Goal: Task Accomplishment & Management: Manage account settings

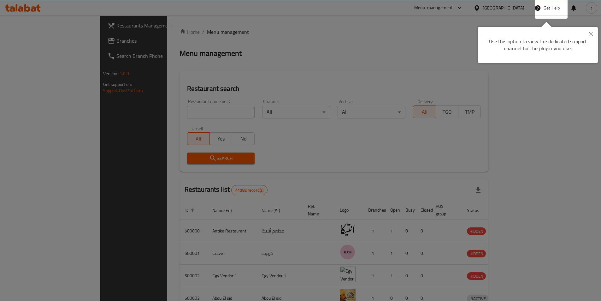
click at [589, 33] on button "Close" at bounding box center [591, 34] width 14 height 15
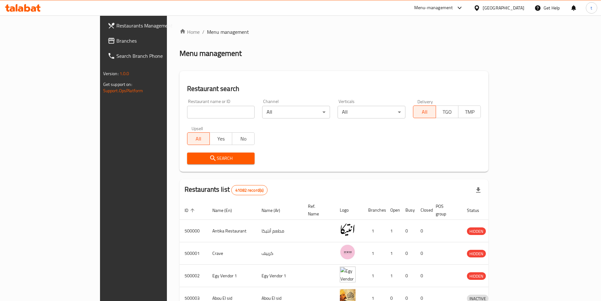
click at [116, 41] on span "Branches" at bounding box center [155, 41] width 79 height 8
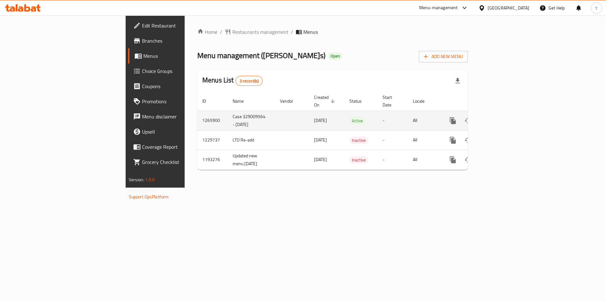
click at [502, 117] on icon "enhanced table" at bounding box center [499, 121] width 8 height 8
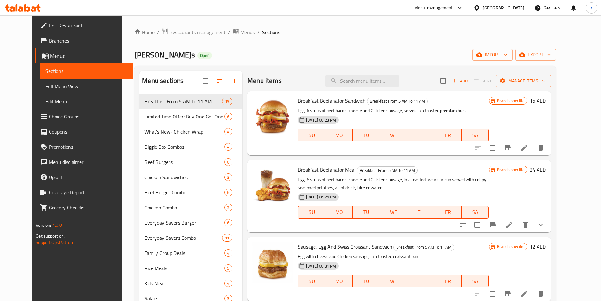
click at [65, 89] on span "Full Menu View" at bounding box center [86, 86] width 82 height 8
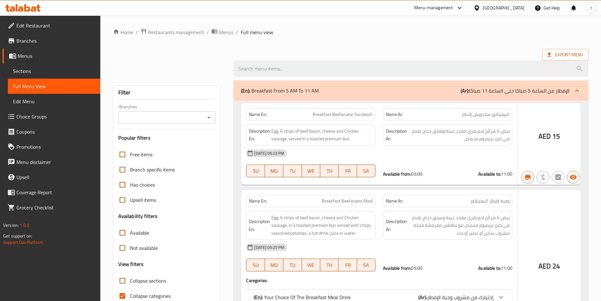
click at [62, 89] on span "Full Menu View" at bounding box center [54, 86] width 82 height 8
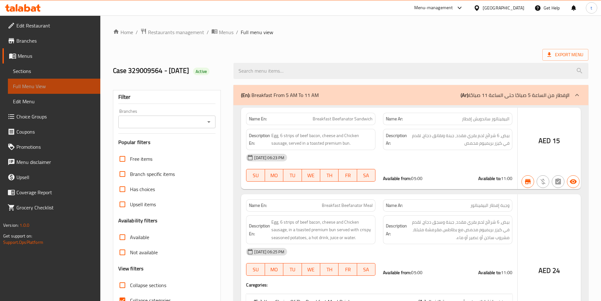
click at [55, 91] on link "Full Menu View" at bounding box center [54, 86] width 93 height 15
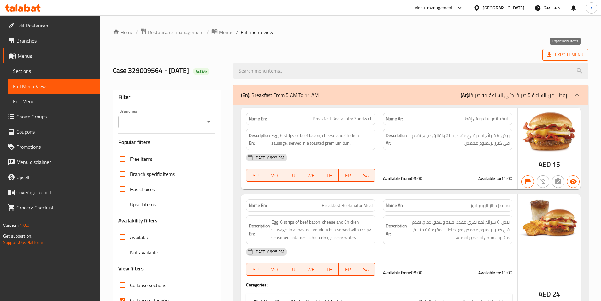
click at [554, 56] on span "Export Menu" at bounding box center [566, 55] width 36 height 8
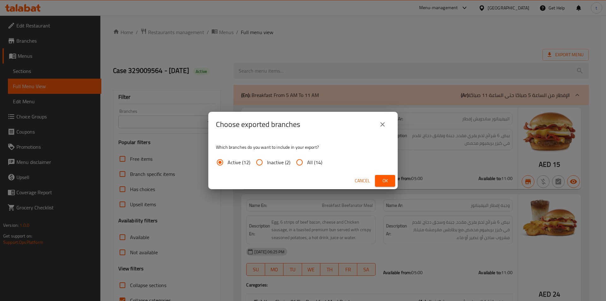
click at [301, 161] on input "All (14)" at bounding box center [299, 162] width 15 height 15
radio input "true"
click at [391, 184] on button "Ok" at bounding box center [385, 181] width 20 height 12
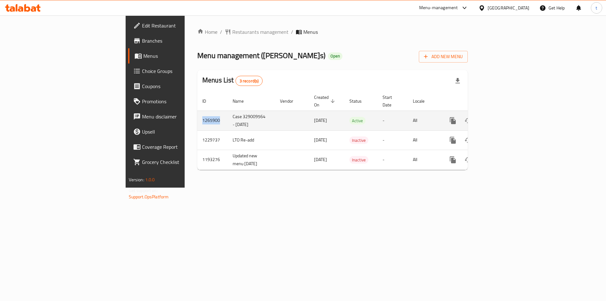
drag, startPoint x: 141, startPoint y: 115, endPoint x: 126, endPoint y: 115, distance: 15.2
click at [197, 115] on td "1265900" at bounding box center [212, 120] width 30 height 20
drag, startPoint x: 121, startPoint y: 115, endPoint x: 138, endPoint y: 115, distance: 17.1
click at [197, 115] on td "1265900" at bounding box center [212, 120] width 30 height 20
click at [197, 112] on td "1265900" at bounding box center [212, 120] width 30 height 20
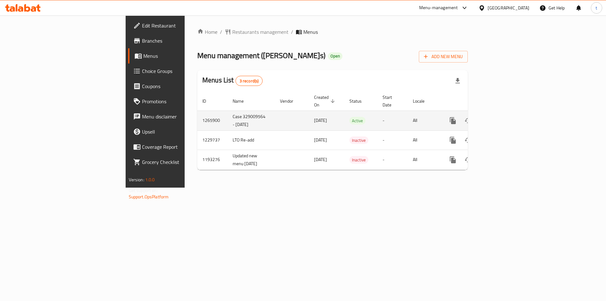
click at [197, 114] on td "1265900" at bounding box center [212, 120] width 30 height 20
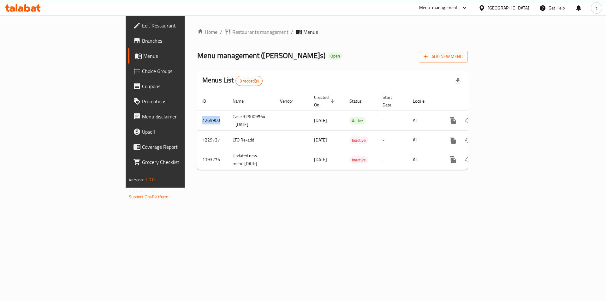
copy td "1265900"
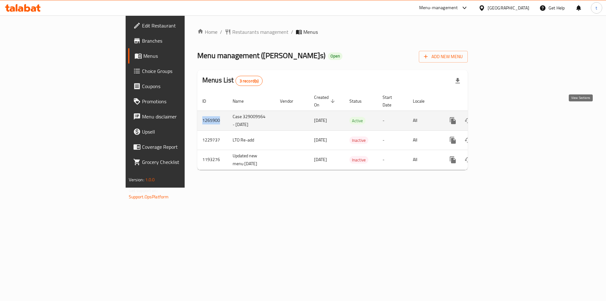
click at [502, 117] on icon "enhanced table" at bounding box center [499, 121] width 8 height 8
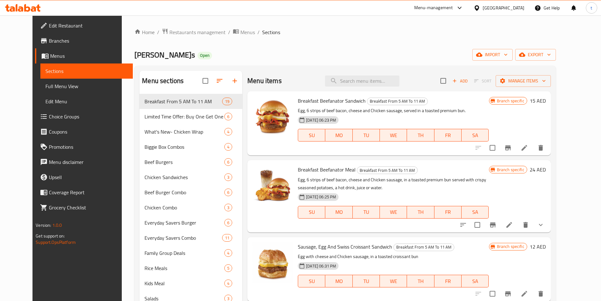
click at [49, 86] on span "Full Menu View" at bounding box center [86, 86] width 82 height 8
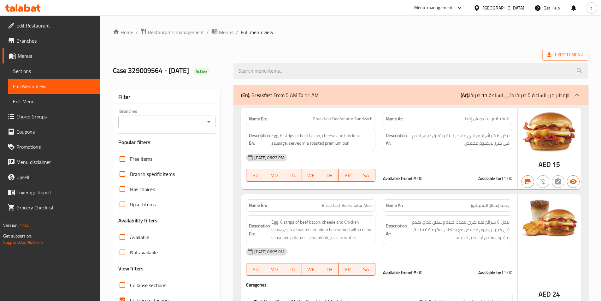
click at [39, 89] on span "Full Menu View" at bounding box center [54, 86] width 82 height 8
click at [566, 55] on span "Export Menu" at bounding box center [566, 55] width 36 height 8
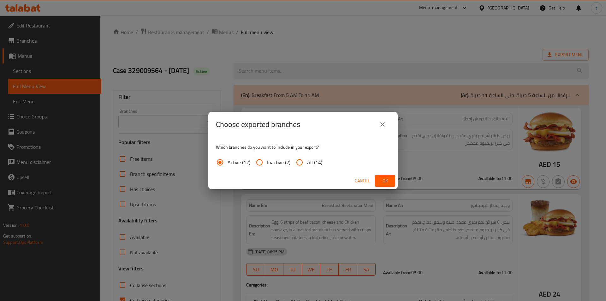
click at [299, 164] on input "All (14)" at bounding box center [299, 162] width 15 height 15
radio input "true"
click at [388, 182] on span "Ok" at bounding box center [385, 181] width 10 height 8
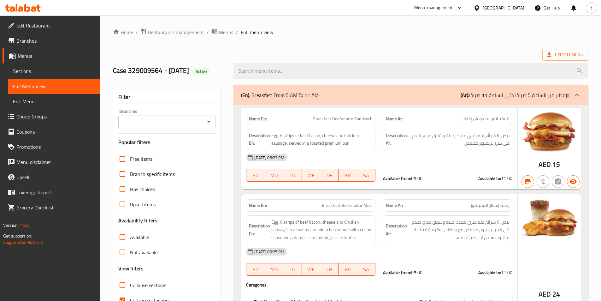
click at [32, 72] on span "Sections" at bounding box center [54, 71] width 82 height 8
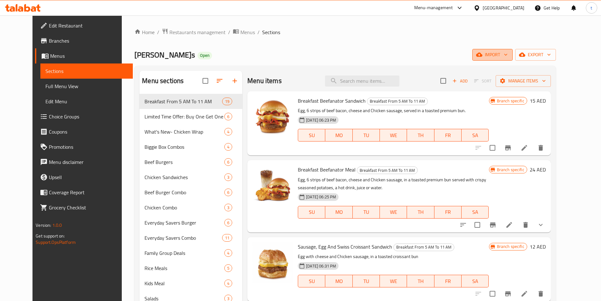
click at [508, 58] on span "import" at bounding box center [493, 55] width 30 height 8
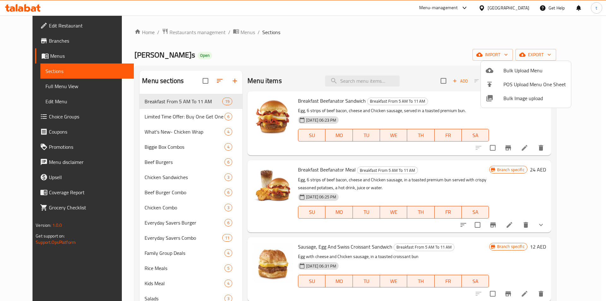
click at [454, 50] on div at bounding box center [303, 150] width 606 height 301
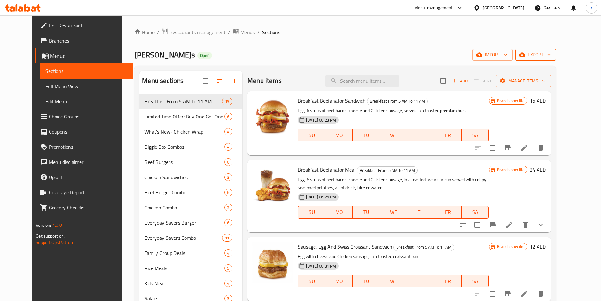
click at [551, 58] on span "export" at bounding box center [536, 55] width 31 height 8
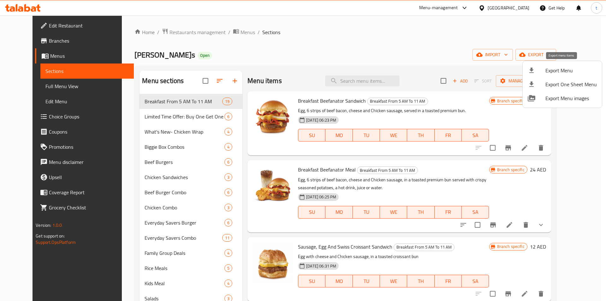
click at [558, 71] on span "Export Menu" at bounding box center [571, 71] width 51 height 8
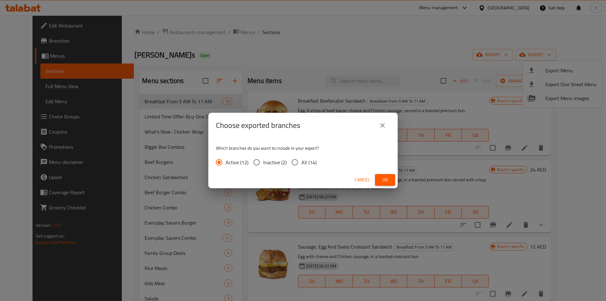
click at [296, 159] on input "All (14)" at bounding box center [294, 162] width 13 height 13
radio input "true"
click at [380, 181] on button "Ok" at bounding box center [385, 180] width 20 height 12
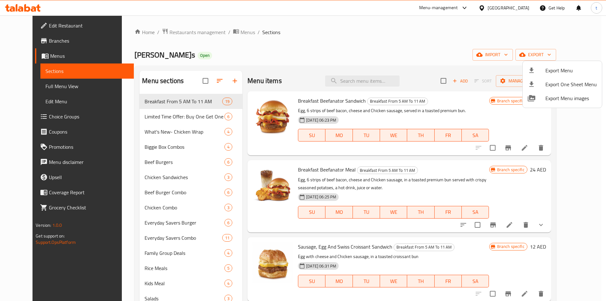
click at [417, 44] on div at bounding box center [303, 150] width 606 height 301
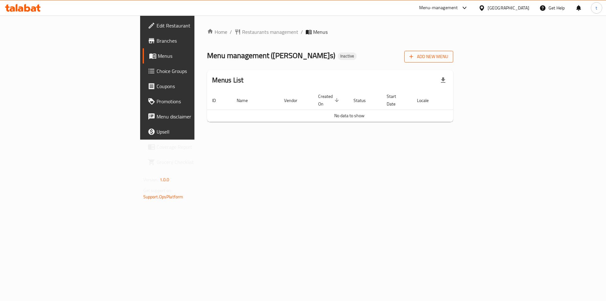
click at [453, 52] on button "Add New Menu" at bounding box center [428, 57] width 49 height 12
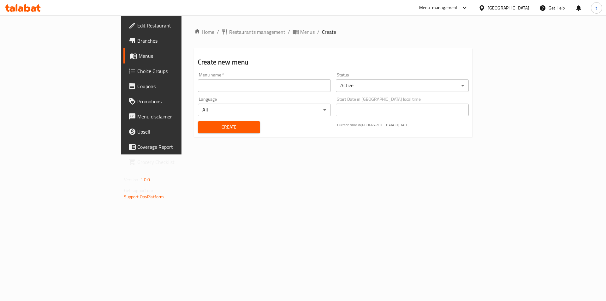
click at [223, 84] on input "text" at bounding box center [264, 85] width 133 height 13
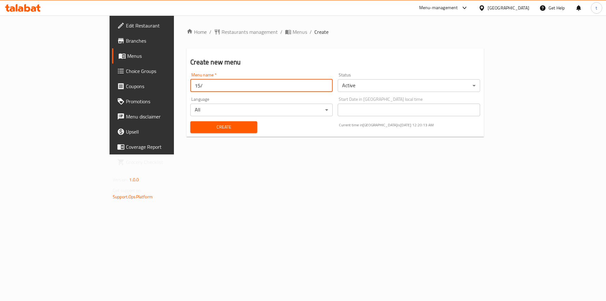
type input "[DATE]"
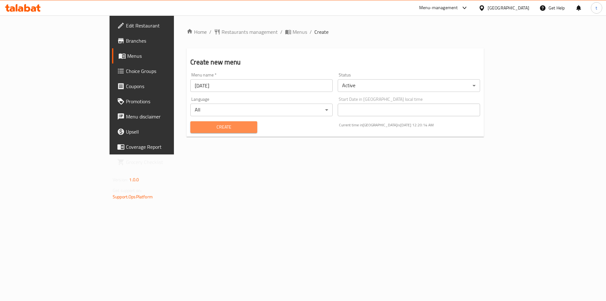
click at [195, 130] on span "Create" at bounding box center [223, 127] width 57 height 8
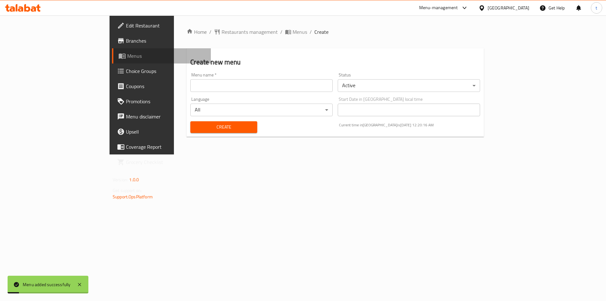
click at [127, 57] on span "Menus" at bounding box center [166, 56] width 79 height 8
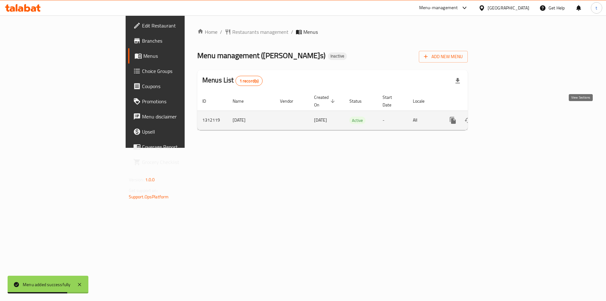
click at [506, 113] on link "enhanced table" at bounding box center [498, 120] width 15 height 15
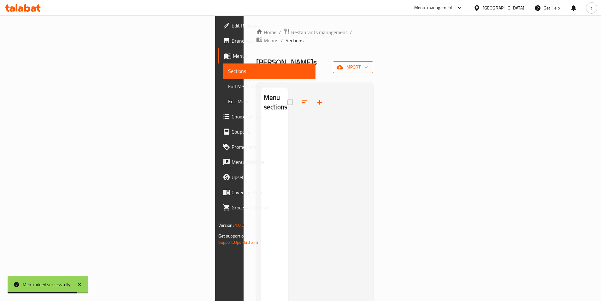
click at [368, 63] on span "import" at bounding box center [353, 67] width 30 height 8
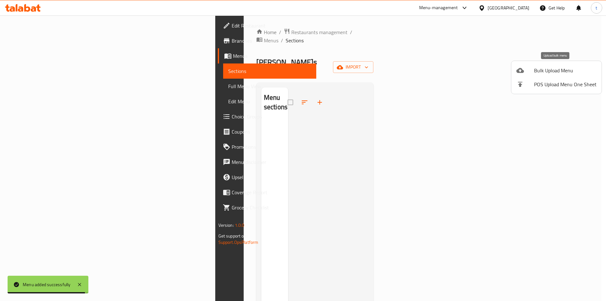
click at [531, 67] on div at bounding box center [525, 71] width 18 height 8
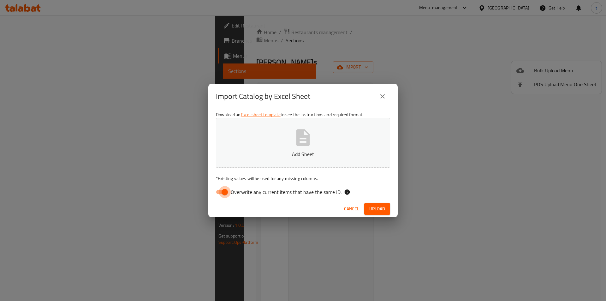
click at [222, 192] on input "Overwrite any current items that have the same ID." at bounding box center [225, 192] width 36 height 12
checkbox input "false"
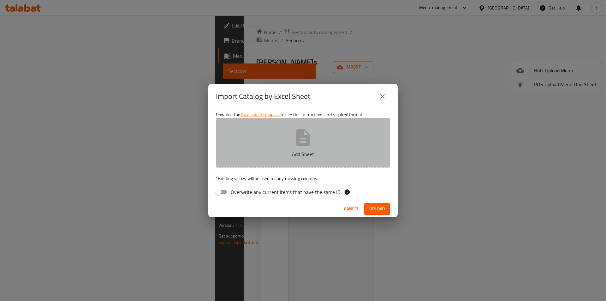
click at [287, 149] on button "Add Sheet" at bounding box center [303, 143] width 174 height 50
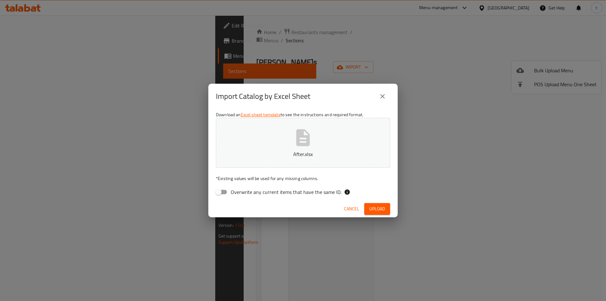
click at [388, 208] on button "Upload" at bounding box center [377, 209] width 26 height 12
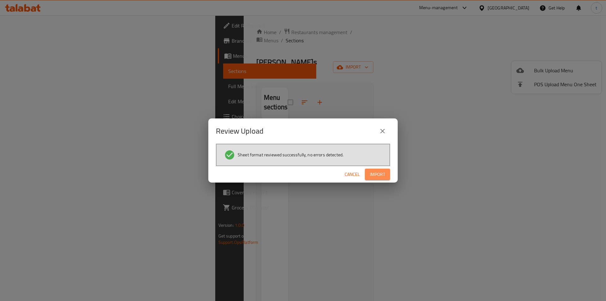
click at [377, 176] on span "Import" at bounding box center [377, 174] width 15 height 8
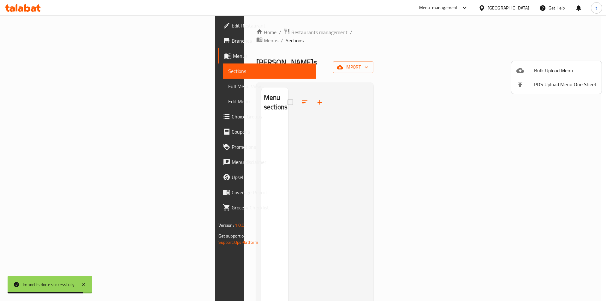
click at [354, 77] on div at bounding box center [303, 150] width 606 height 301
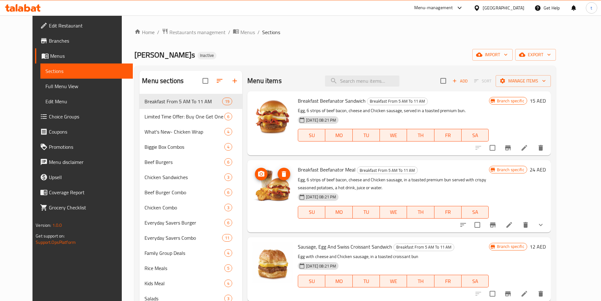
click at [45, 88] on span "Full Menu View" at bounding box center [86, 86] width 82 height 8
click at [45, 90] on span "Full Menu View" at bounding box center [86, 86] width 82 height 8
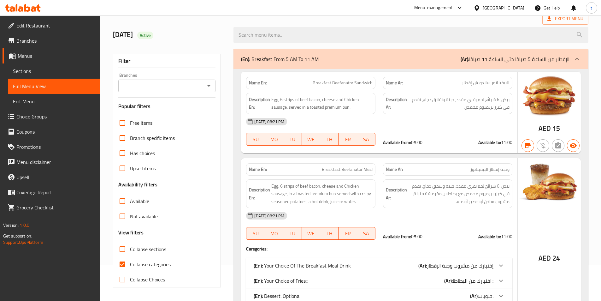
scroll to position [63, 0]
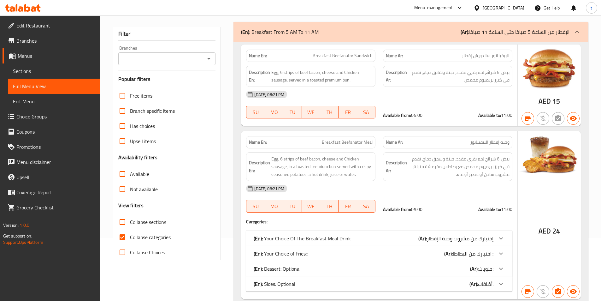
click at [123, 237] on input "Collapse categories" at bounding box center [122, 237] width 15 height 15
checkbox input "false"
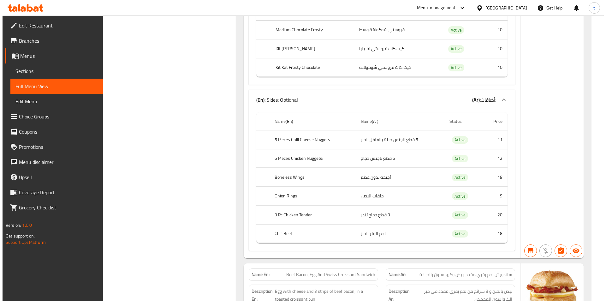
scroll to position [0, 0]
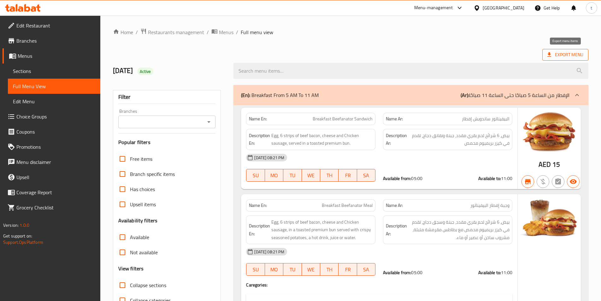
click at [564, 50] on span "Export Menu" at bounding box center [566, 55] width 46 height 12
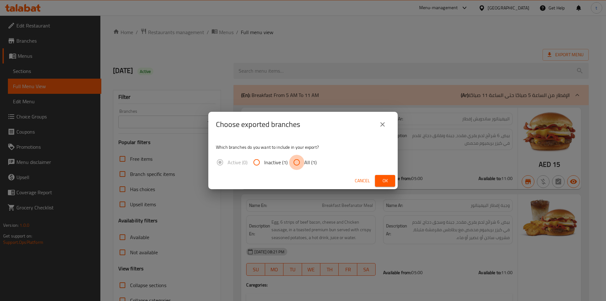
click at [298, 161] on input "All (1)" at bounding box center [296, 162] width 15 height 15
radio input "true"
click at [392, 179] on button "Ok" at bounding box center [385, 181] width 20 height 12
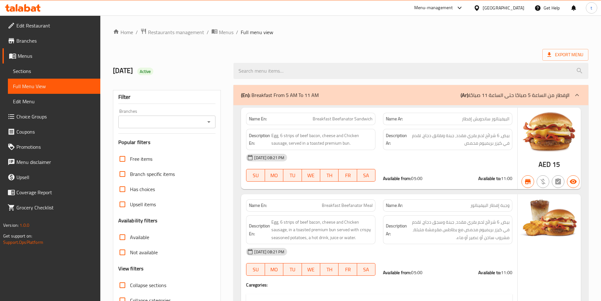
click at [178, 127] on div "Branches" at bounding box center [167, 122] width 98 height 13
click at [210, 124] on icon "Open" at bounding box center [209, 122] width 8 height 8
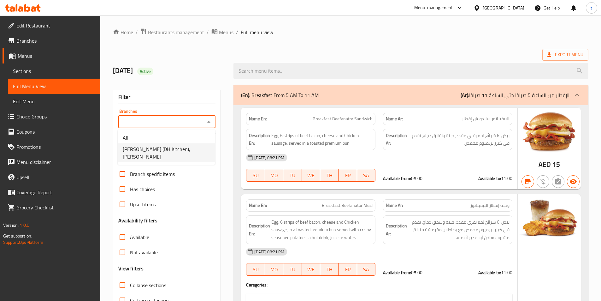
click at [172, 149] on span "[PERSON_NAME] (DH Kitchen), [PERSON_NAME]" at bounding box center [166, 152] width 87 height 15
type input "[PERSON_NAME] (DH Kitchen), [PERSON_NAME]"
click at [235, 57] on div "[DATE] Active" at bounding box center [350, 71] width 483 height 28
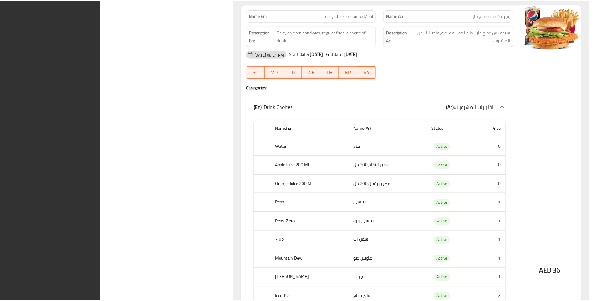
scroll to position [57668, 0]
